Goal: Find specific page/section: Find specific page/section

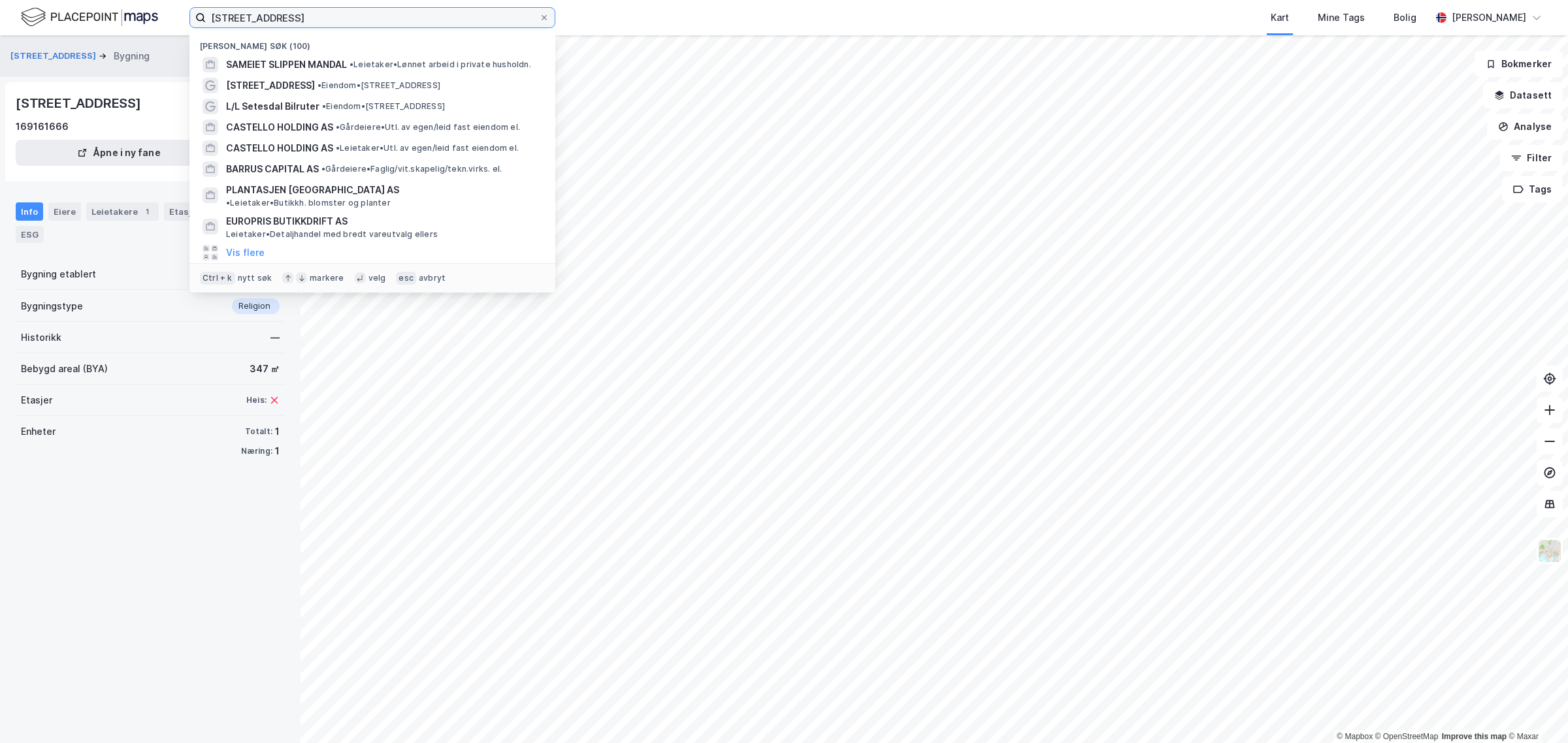
drag, startPoint x: 342, startPoint y: 13, endPoint x: 147, endPoint y: 31, distance: 195.8
click at [147, 31] on div "[STREET_ADDRESS] Nylige søk (100) SAMEIET SLIPPEN MANDAL • Leietaker • Lønnet a…" at bounding box center [784, 17] width 1568 height 35
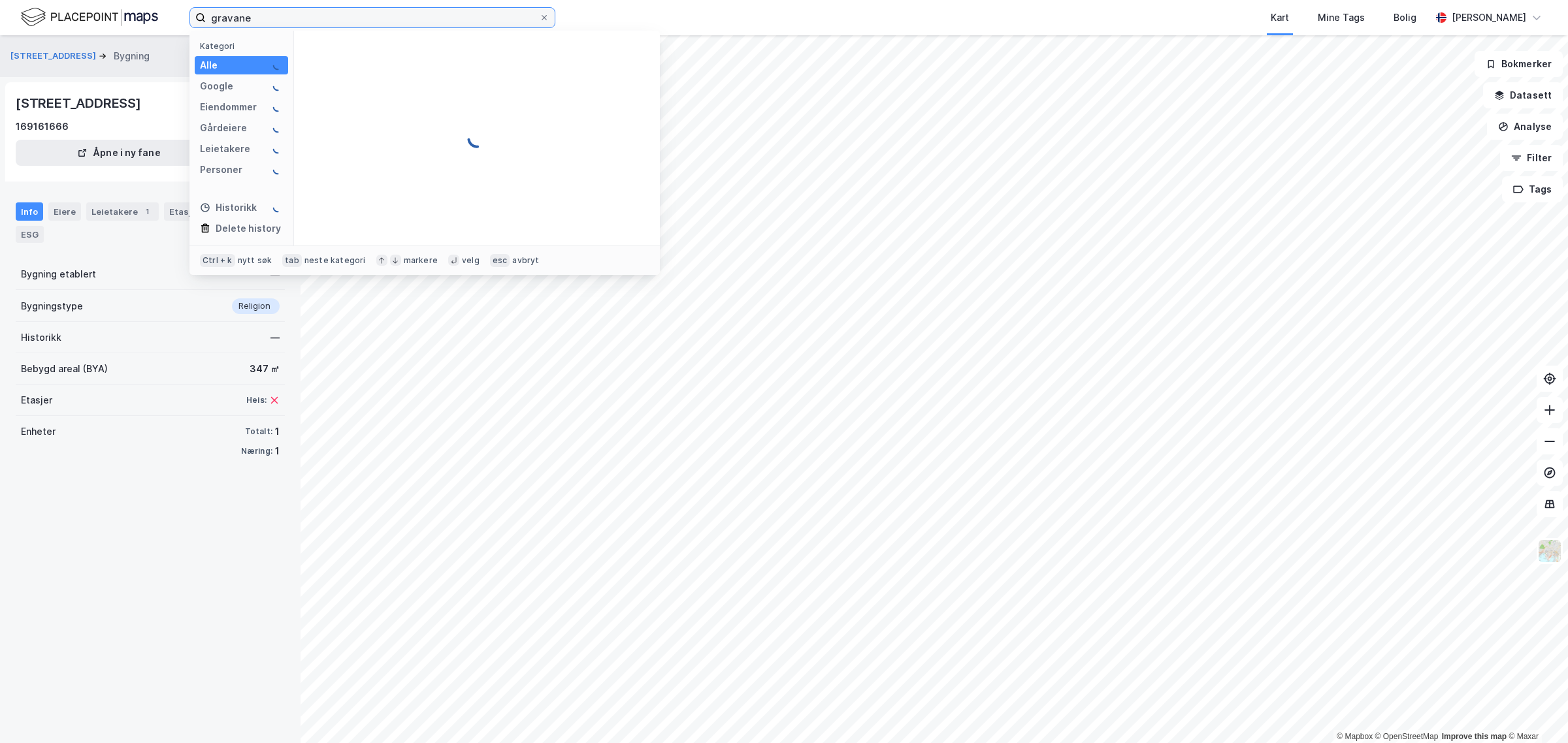
type input "gravane"
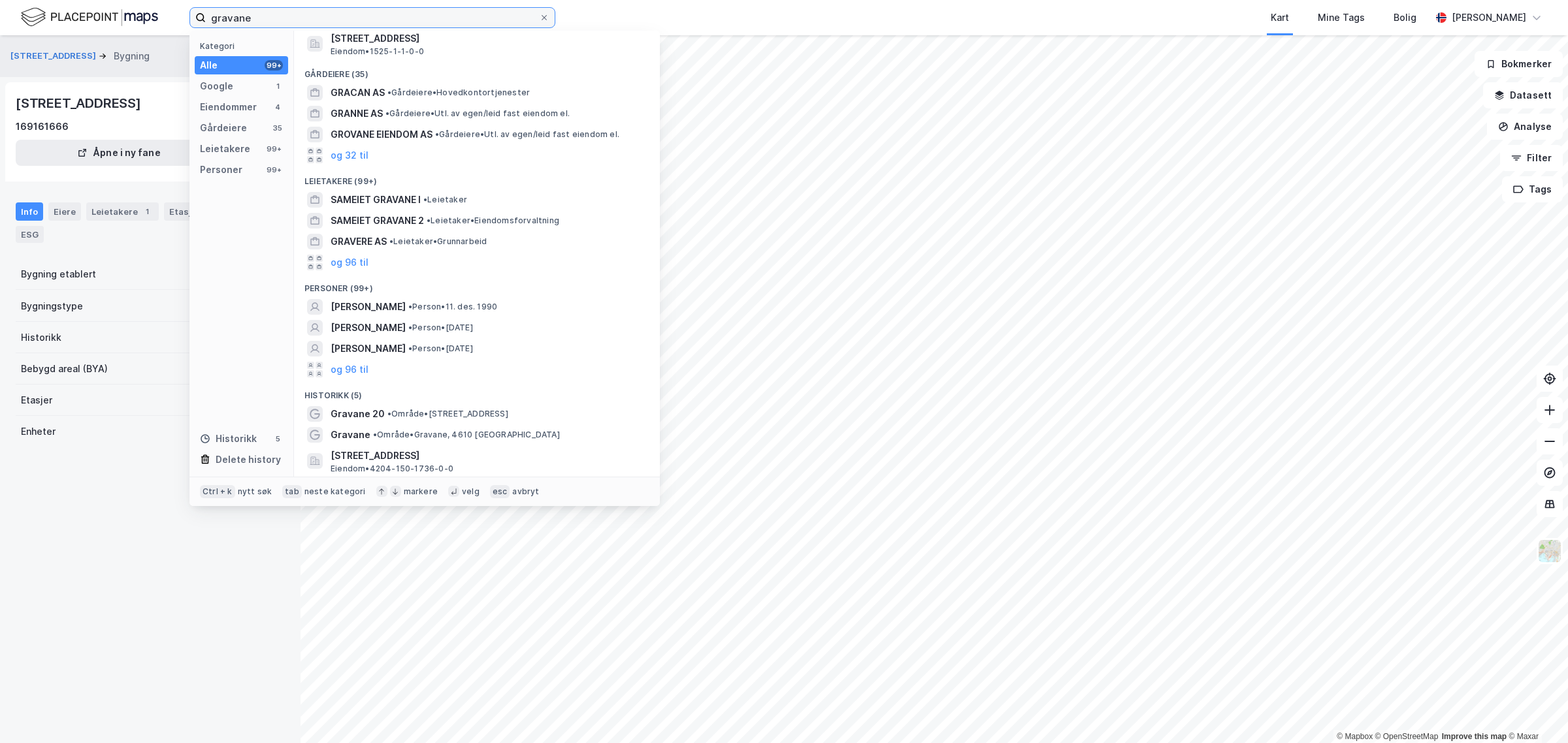
scroll to position [184, 0]
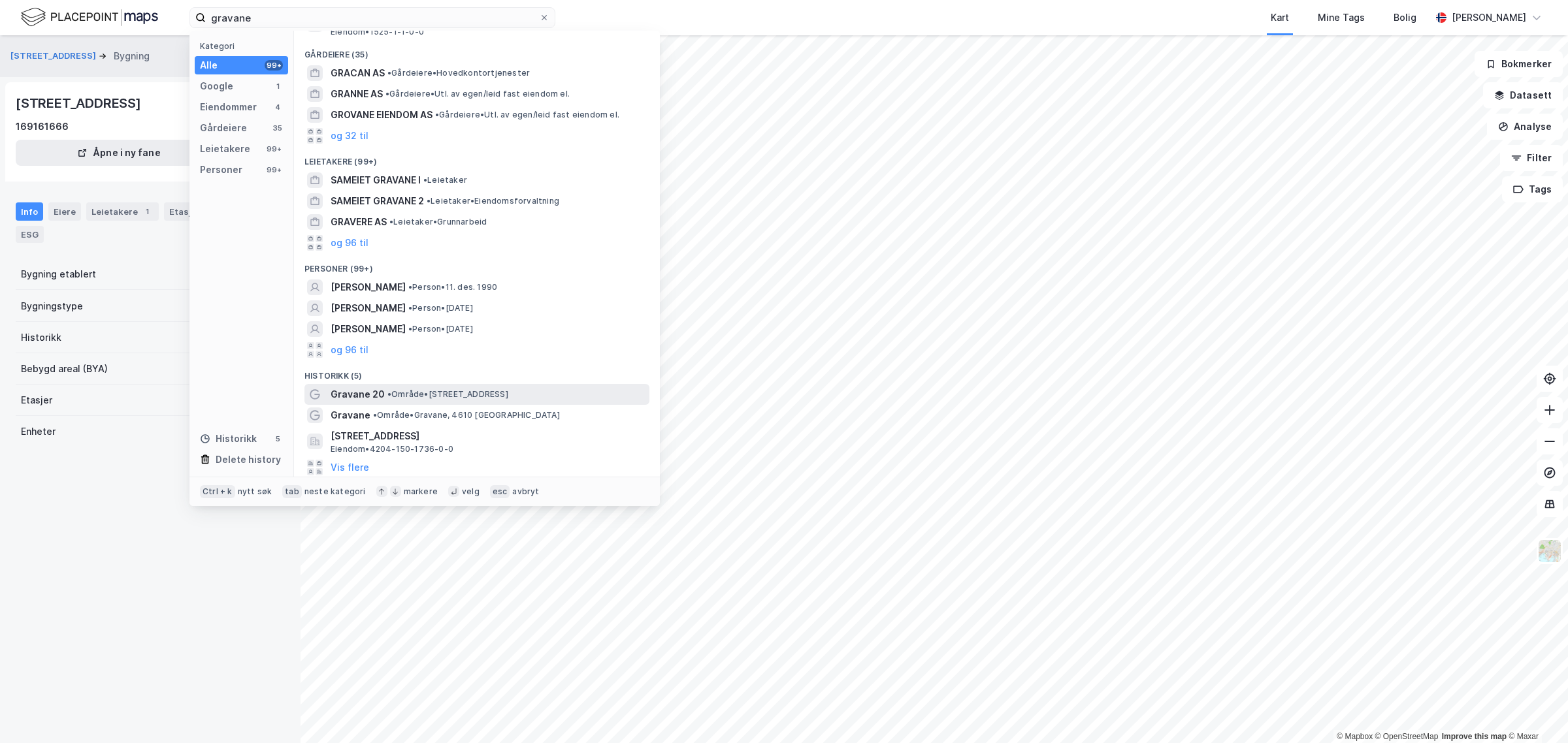
click at [381, 389] on span "Gravane 20" at bounding box center [357, 394] width 54 height 16
